Goal: Task Accomplishment & Management: Complete application form

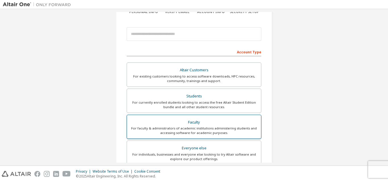
scroll to position [57, 0]
